Goal: Navigation & Orientation: Find specific page/section

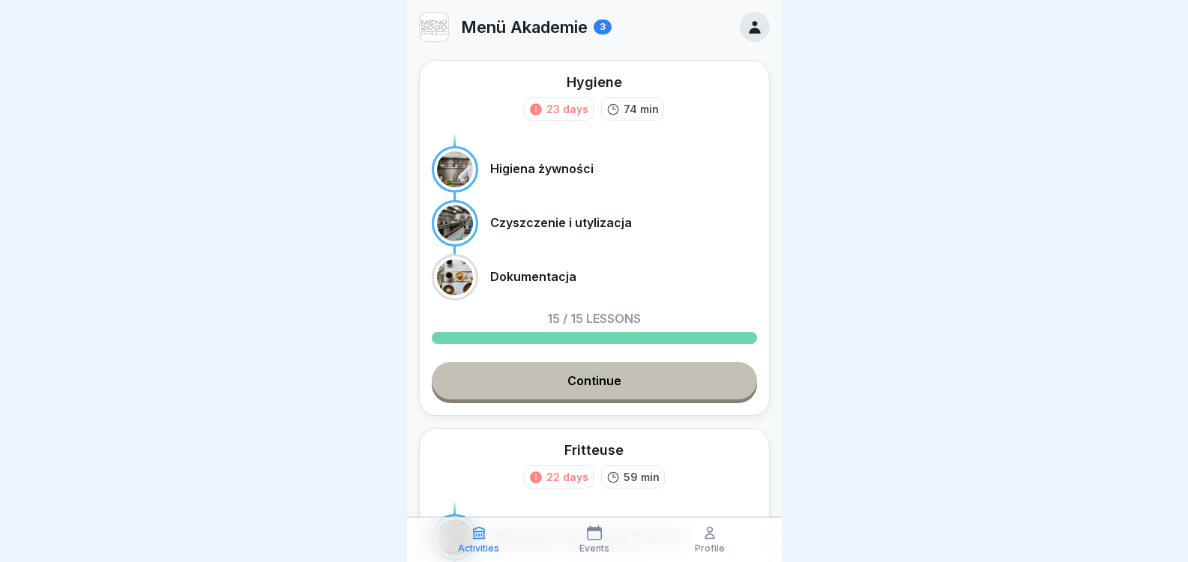
click at [631, 379] on link "Continue" at bounding box center [594, 380] width 325 height 37
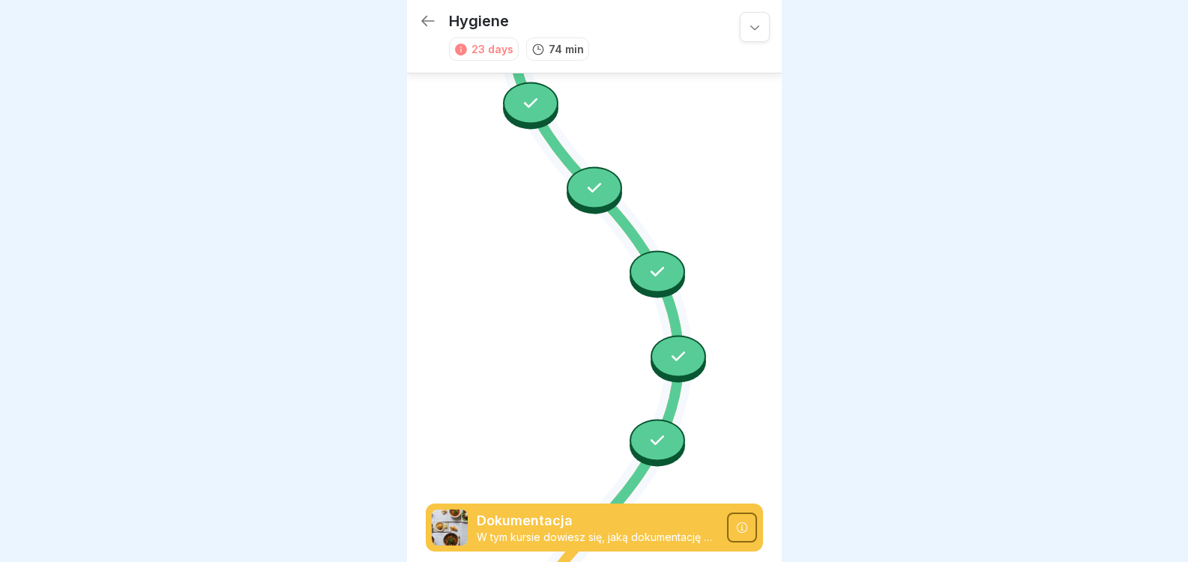
scroll to position [1370, 0]
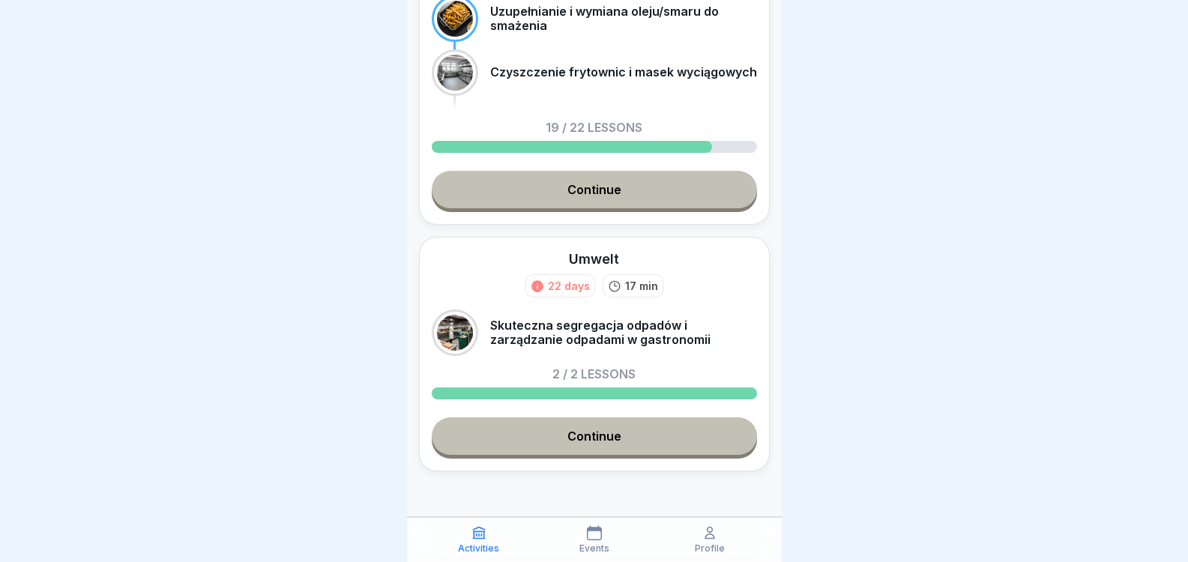
scroll to position [11, 0]
click at [710, 541] on div "Profile" at bounding box center [710, 540] width 108 height 28
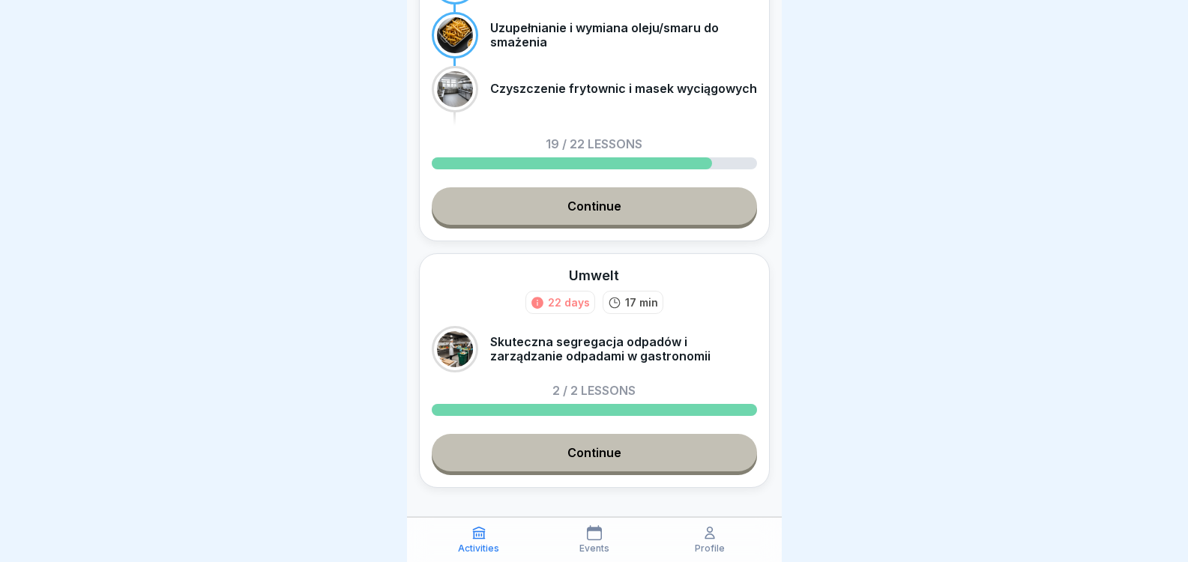
scroll to position [573, 0]
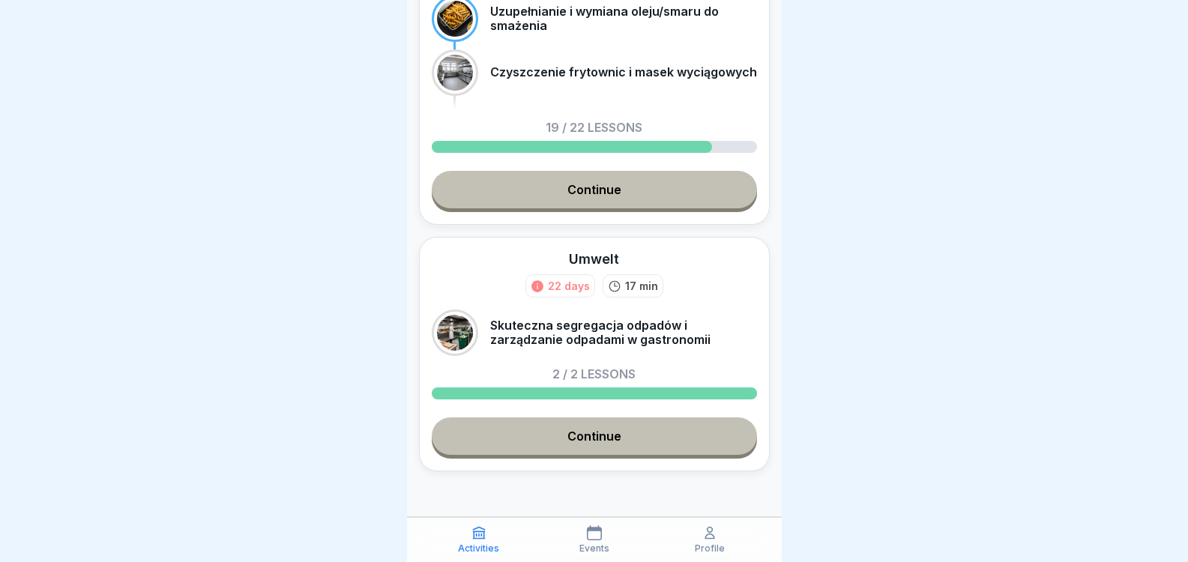
click at [583, 427] on link "Continue" at bounding box center [594, 436] width 325 height 37
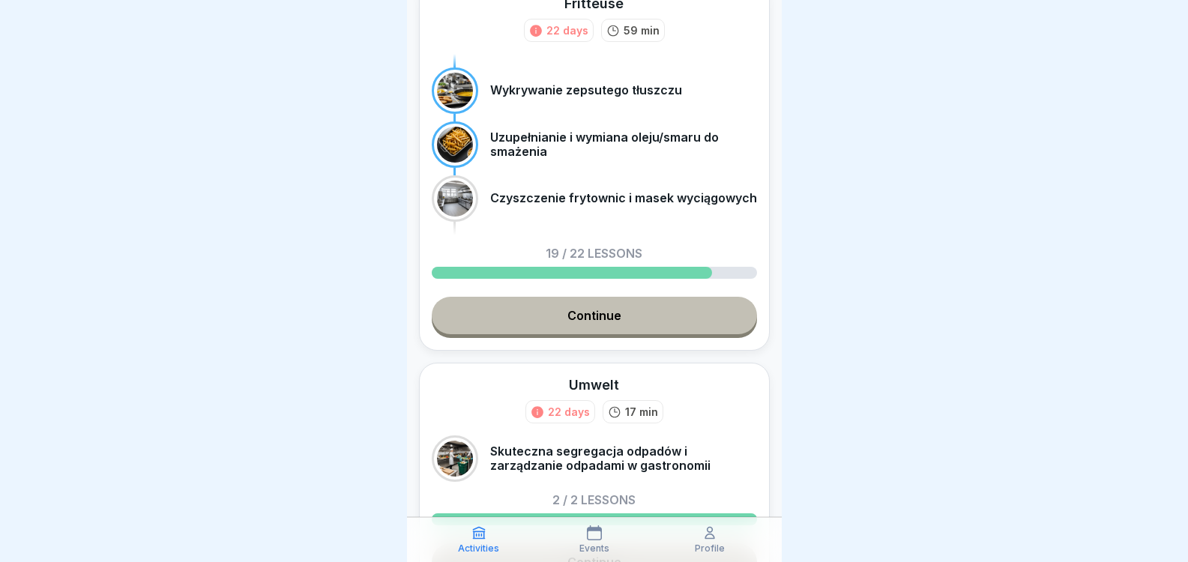
scroll to position [450, 0]
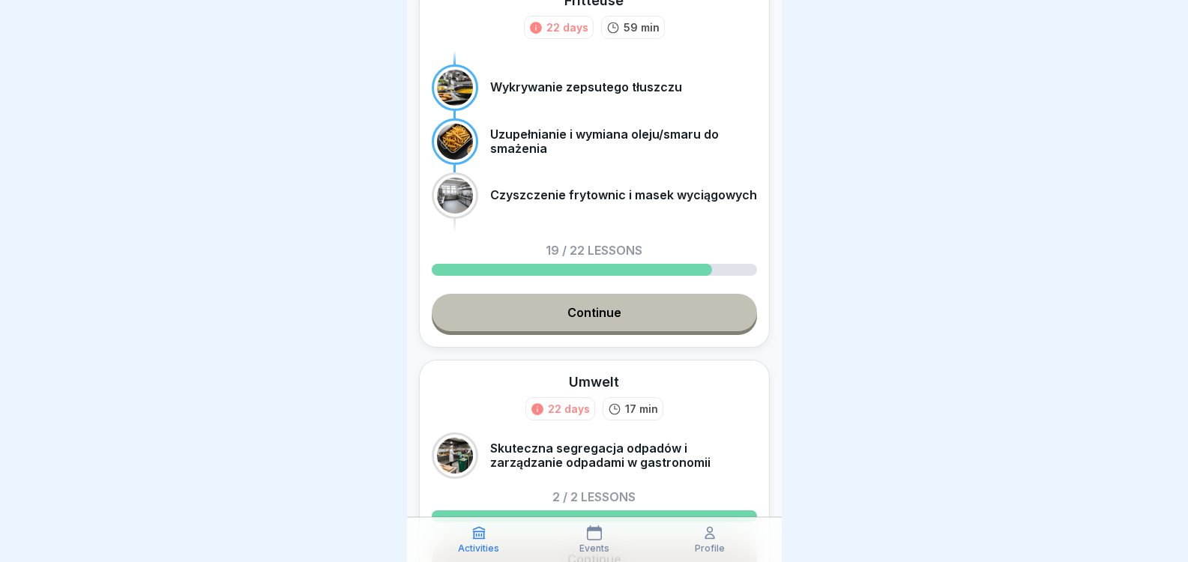
click at [583, 313] on link "Continue" at bounding box center [594, 312] width 325 height 37
